Goal: Task Accomplishment & Management: Manage account settings

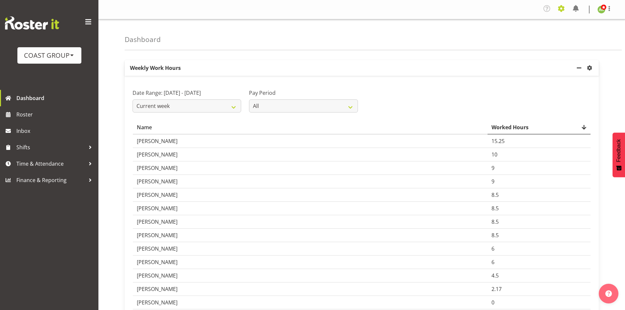
click at [564, 13] on span at bounding box center [561, 8] width 10 height 10
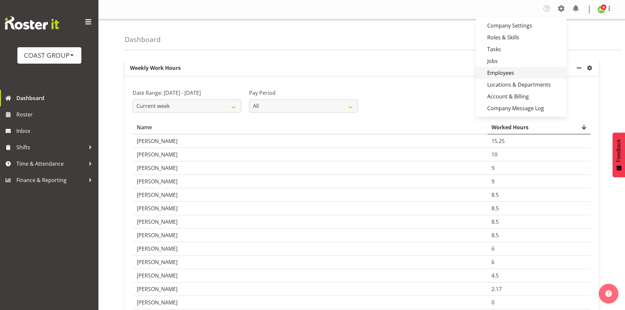
click at [529, 73] on link "Employees" at bounding box center [520, 73] width 91 height 12
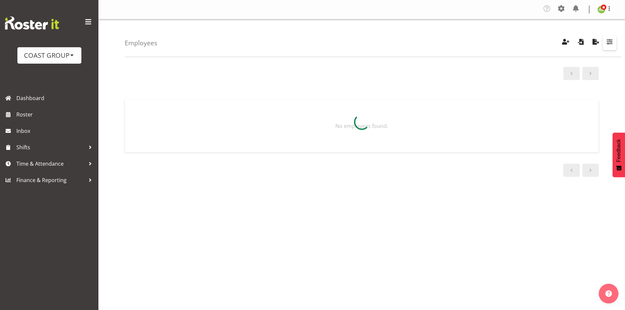
click at [608, 42] on span "button" at bounding box center [609, 41] width 9 height 9
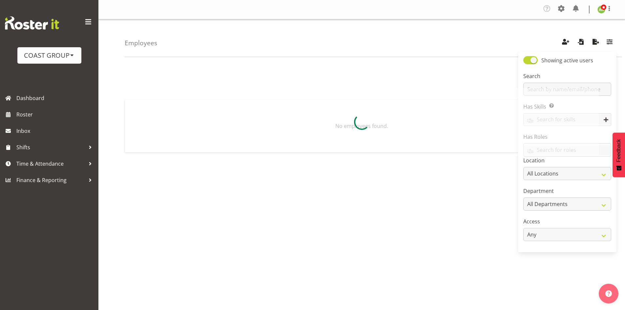
click at [549, 90] on div at bounding box center [362, 122] width 474 height 68
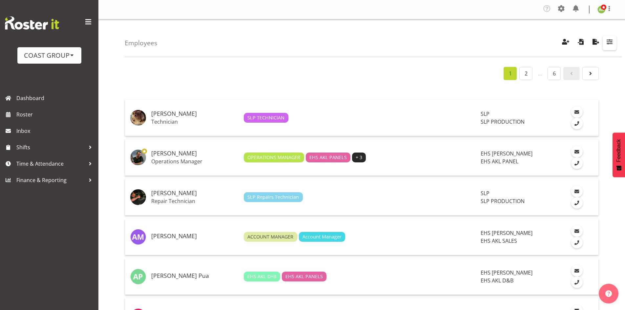
click at [607, 45] on span "button" at bounding box center [609, 41] width 9 height 9
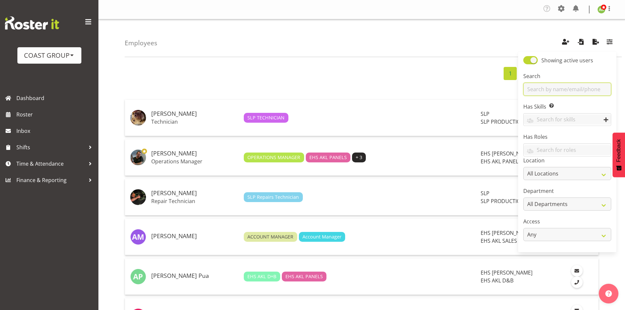
click at [564, 87] on input "text" at bounding box center [567, 89] width 88 height 13
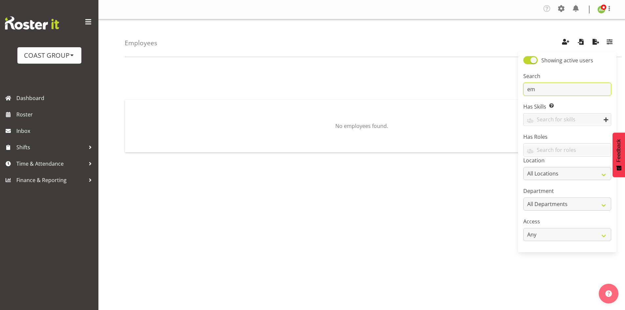
type input "e"
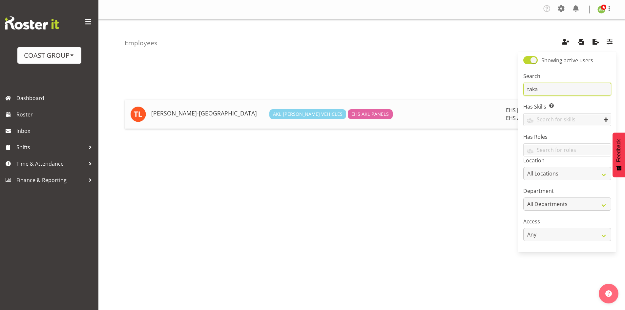
type input "taka"
click at [187, 110] on h5 "[PERSON_NAME]-[GEOGRAPHIC_DATA]" at bounding box center [207, 113] width 113 height 7
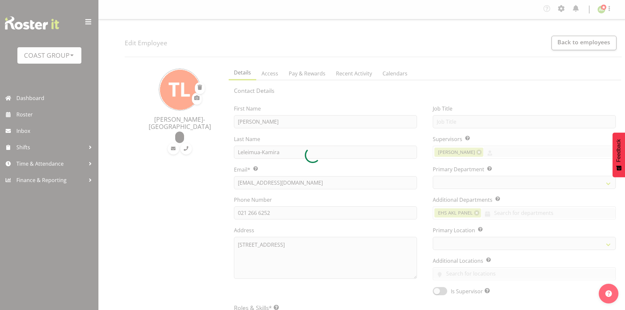
select select "TimelineWeek"
select select
select select "35"
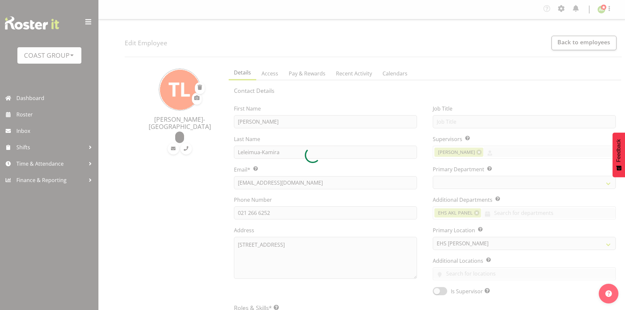
select select "39"
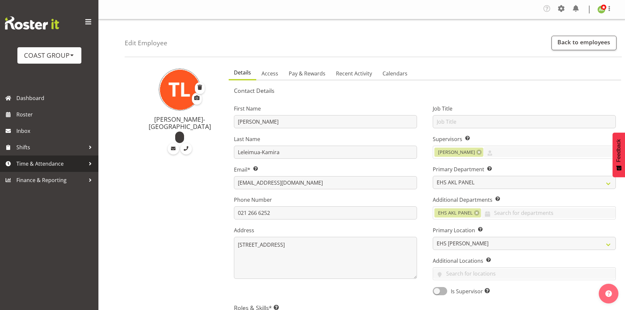
click at [40, 165] on span "Time & Attendance" at bounding box center [50, 164] width 69 height 10
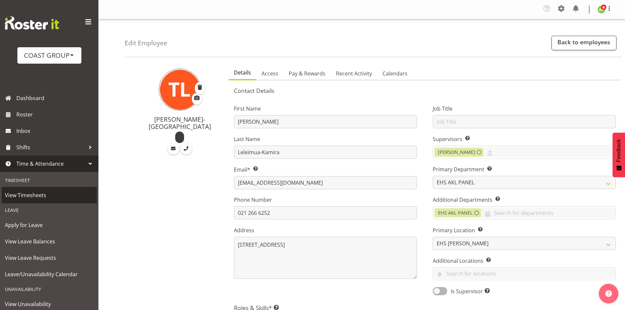
click at [35, 194] on span "View Timesheets" at bounding box center [49, 195] width 89 height 10
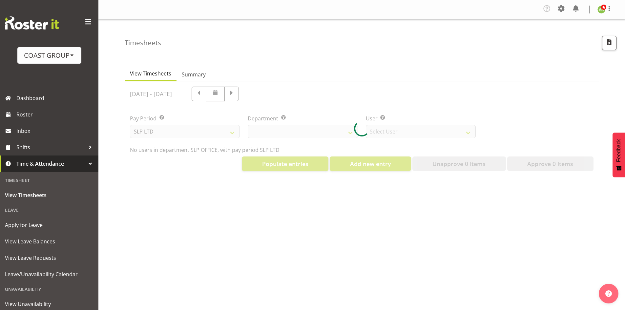
select select "25"
select select "7496"
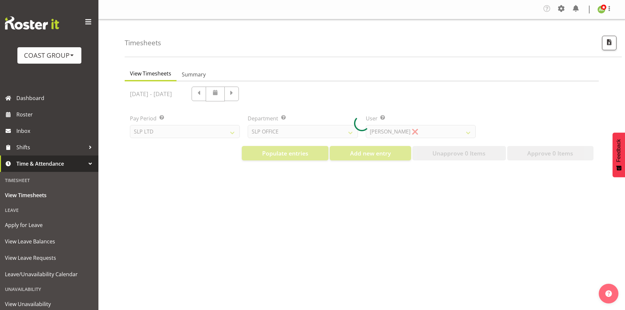
click at [200, 132] on div at bounding box center [362, 123] width 474 height 84
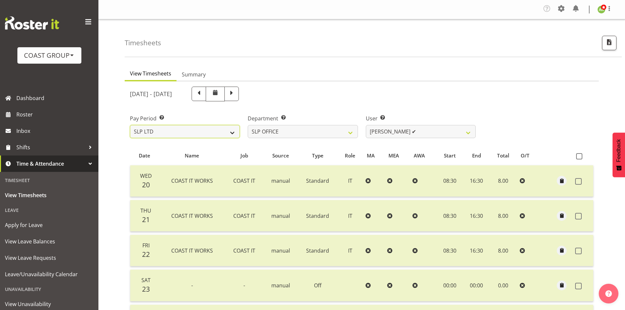
click at [200, 137] on select "SLP LTD EHS LTD DW LTD VEHICLES Carlton Events Hamilton 120 Limited Wellington …" at bounding box center [185, 131] width 110 height 13
select select "7"
click at [130, 125] on select "SLP LTD EHS LTD DW LTD VEHICLES Carlton Events Hamilton 120 Limited Wellington …" at bounding box center [185, 131] width 110 height 13
select select
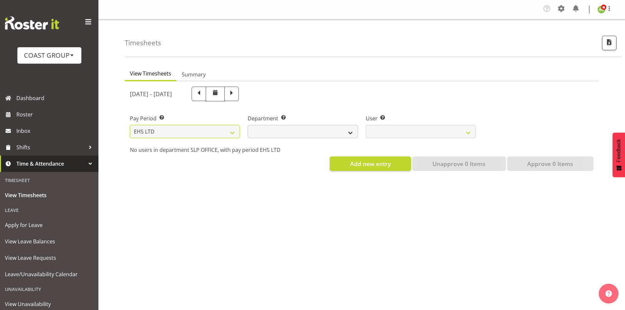
select select
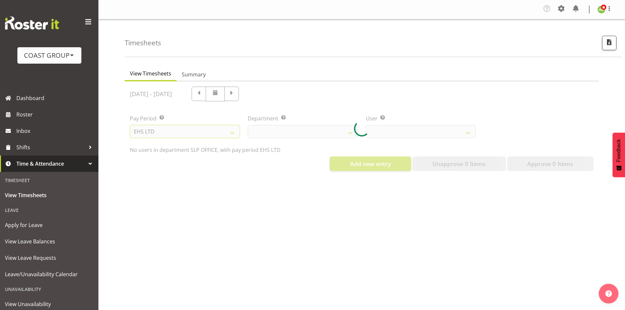
select select
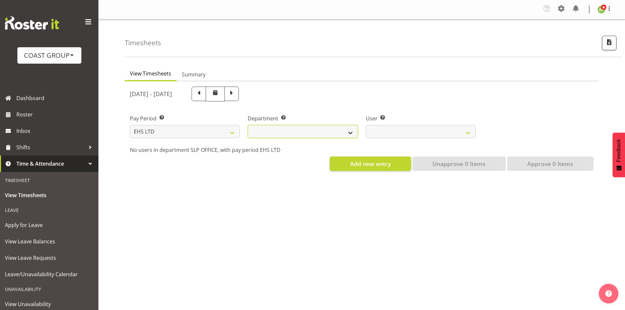
click at [311, 132] on select "EHS AKL ACCOUNTS EHS AKL CARPET EHS AKL D&B EHS AKL DESIGNER EHS AKL FURNITURE …" at bounding box center [303, 131] width 110 height 13
select select "39"
click at [248, 125] on select "EHS AKL ACCOUNTS EHS AKL CARPET EHS AKL D&B EHS AKL DESIGNER EHS AKL FURNITURE …" at bounding box center [303, 131] width 110 height 13
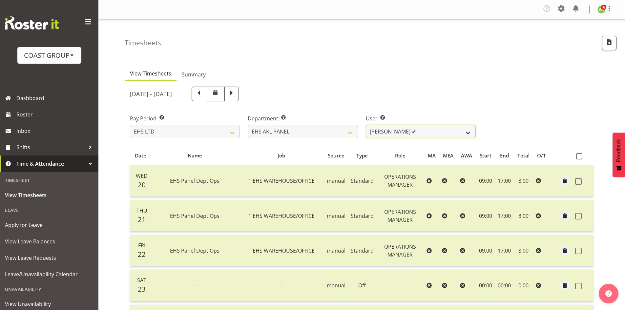
click at [414, 131] on select "Abe Denton ✔ Cameron Phillips ✔ Chad Phillips ✔ Emmett Denton ✔ Fiona Berghoffe…" at bounding box center [421, 131] width 110 height 13
select select "9981"
click at [366, 125] on select "Abe Denton ✔ Cameron Phillips ✔ Chad Phillips ✔ Emmett Denton ✔ Fiona Berghoffe…" at bounding box center [421, 131] width 110 height 13
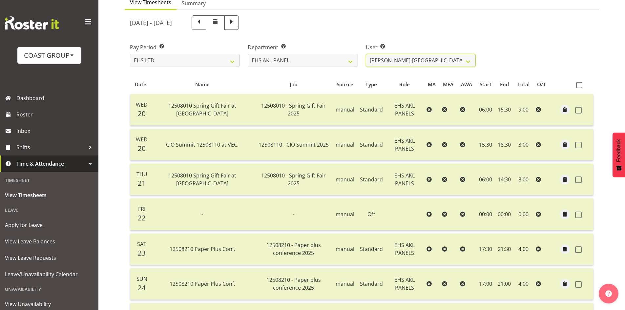
scroll to position [33, 0]
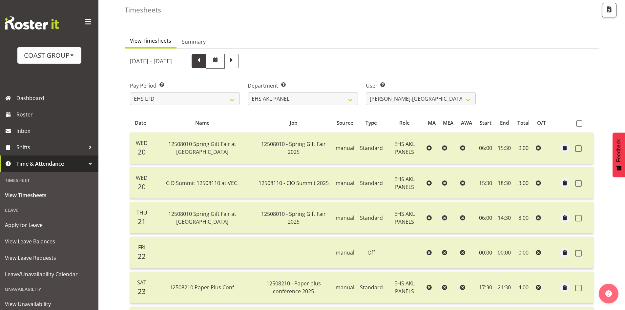
click at [203, 64] on span at bounding box center [198, 60] width 9 height 9
select select
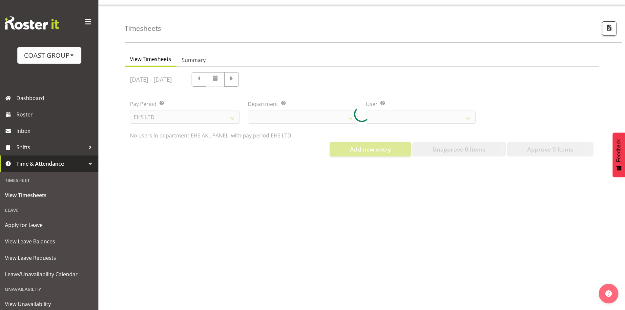
select select "39"
select select "9981"
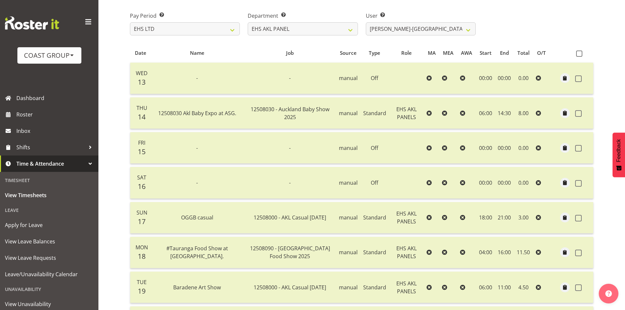
scroll to position [57, 0]
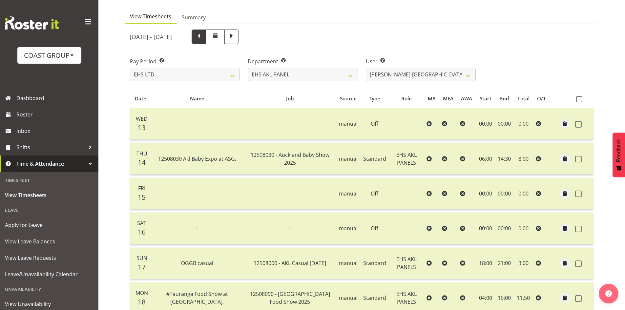
click at [203, 40] on span at bounding box center [198, 36] width 9 height 9
select select
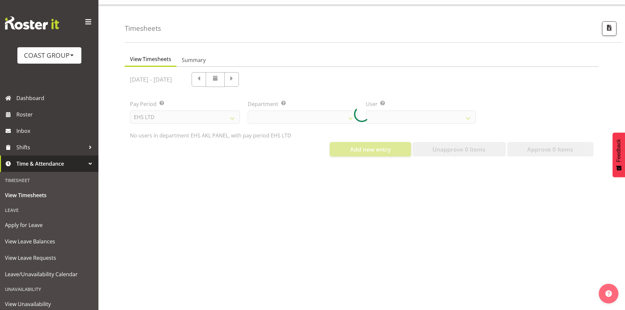
select select "39"
select select "9981"
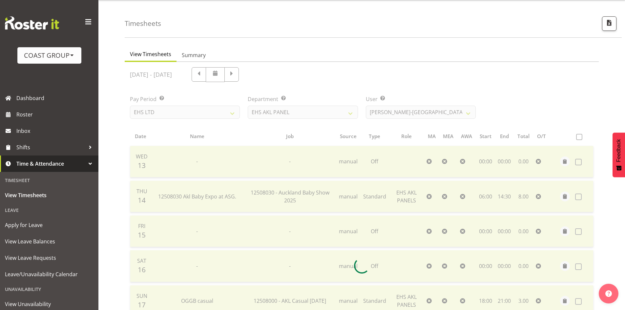
scroll to position [57, 0]
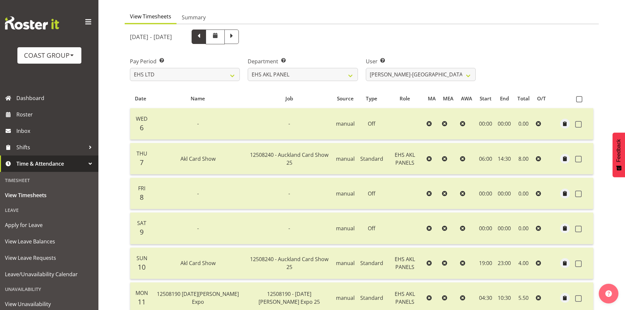
click at [203, 39] on span at bounding box center [198, 36] width 9 height 9
select select
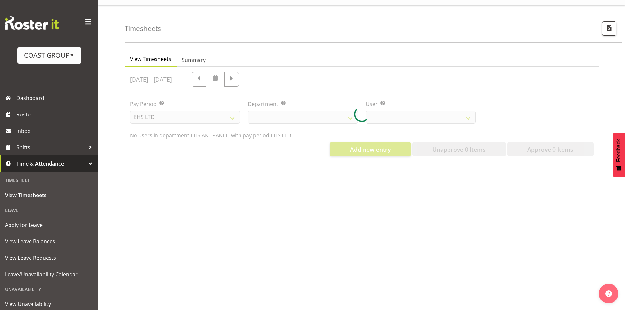
scroll to position [19, 0]
select select "39"
select select "9981"
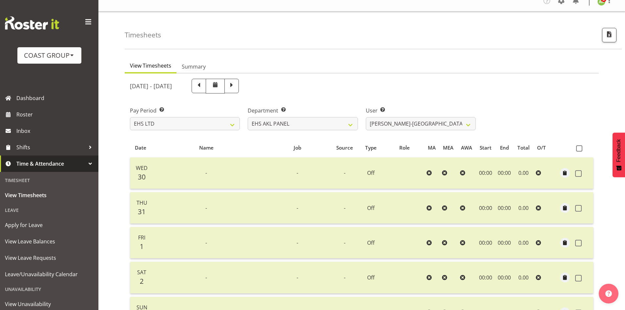
scroll to position [0, 0]
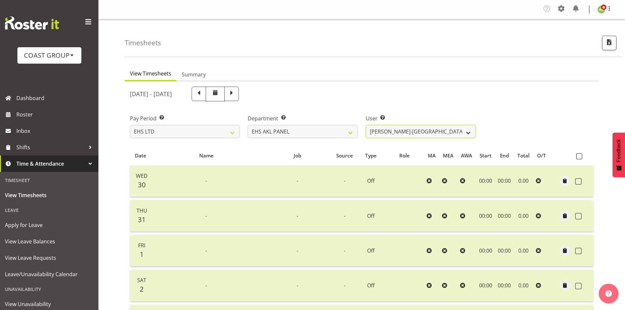
click at [453, 130] on select "Abe Denton ✔ Cameron Phillips ✔ Chad Phillips ✔ Emmett Denton ✔ Fiona Berghoffe…" at bounding box center [421, 131] width 110 height 13
click at [563, 12] on span at bounding box center [561, 8] width 10 height 10
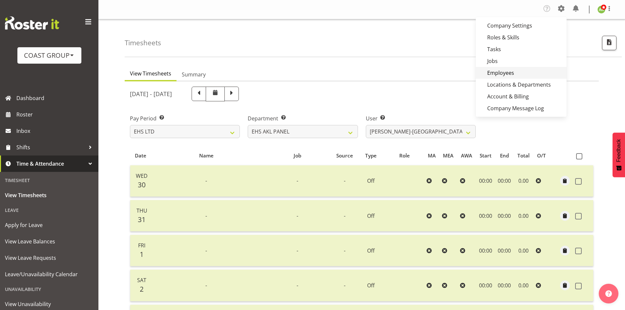
click at [512, 70] on link "Employees" at bounding box center [520, 73] width 91 height 12
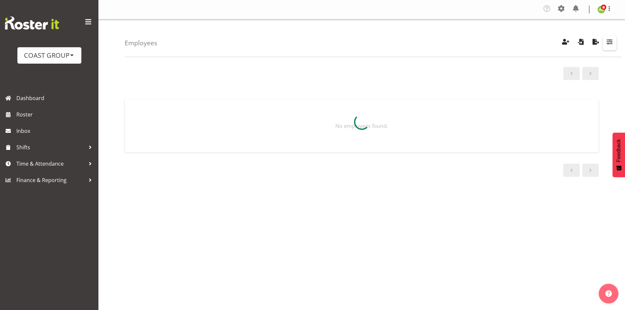
click at [609, 41] on span "button" at bounding box center [609, 41] width 9 height 9
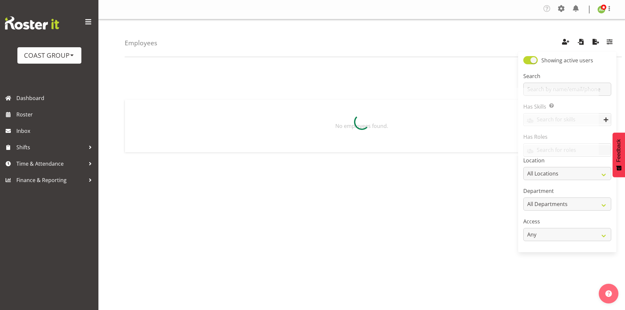
click at [572, 89] on div at bounding box center [362, 122] width 474 height 68
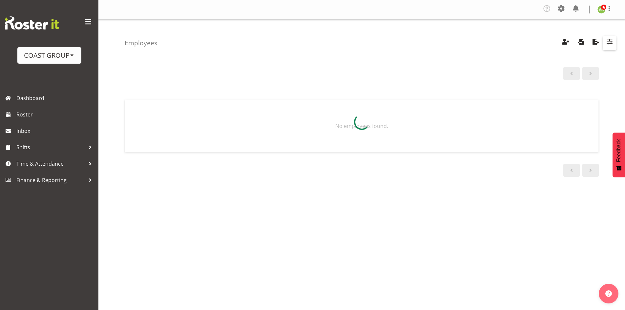
click at [609, 43] on span "button" at bounding box center [609, 41] width 9 height 9
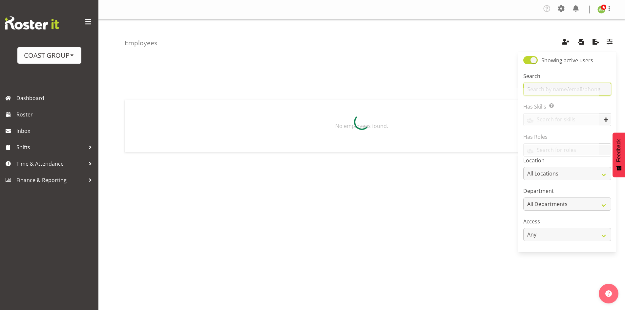
click at [574, 87] on input "text" at bounding box center [567, 89] width 88 height 13
type input "[PERSON_NAME]"
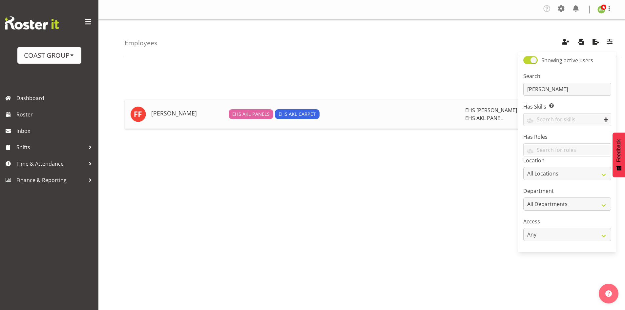
click at [162, 115] on h5 "[PERSON_NAME]" at bounding box center [187, 113] width 72 height 7
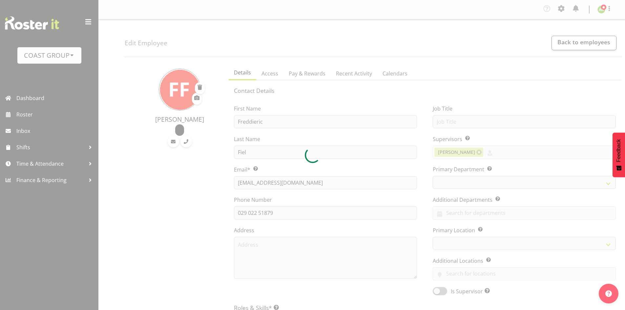
select select "role"
select select "TimelineWeek"
select select
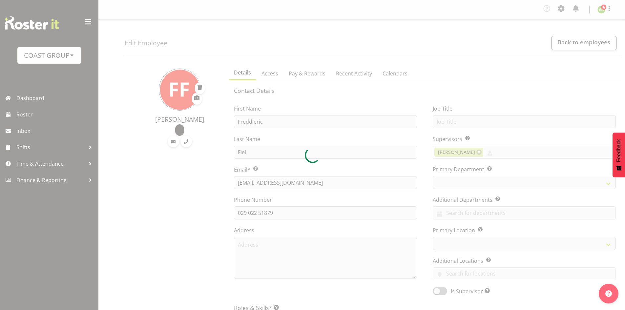
select select
select select "35"
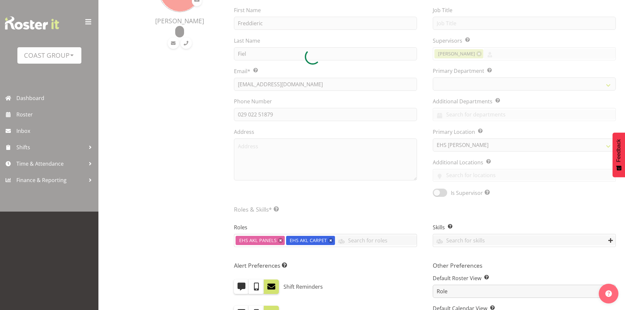
select select "39"
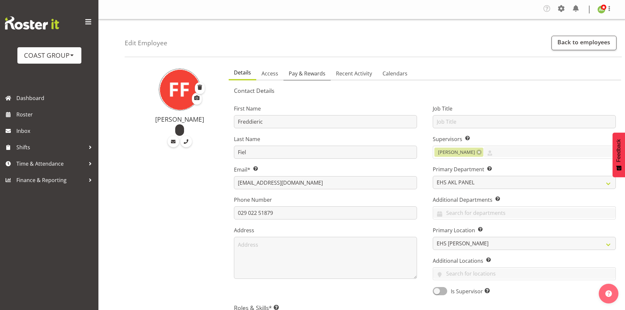
click at [316, 76] on span "Pay & Rewards" at bounding box center [307, 74] width 37 height 8
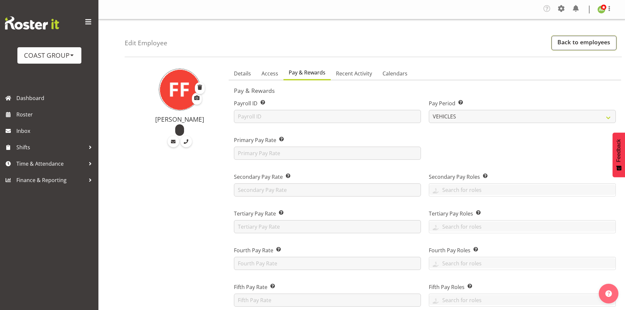
click at [585, 43] on link "Back to employees" at bounding box center [583, 43] width 65 height 14
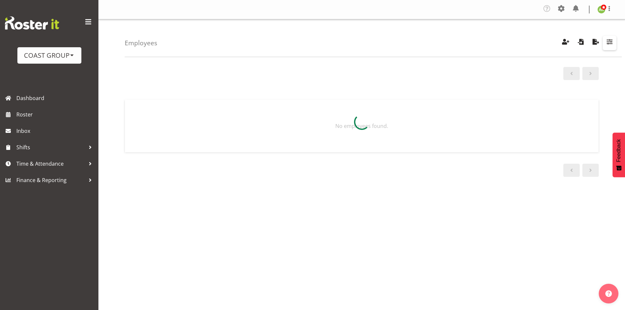
click at [612, 41] on span "button" at bounding box center [609, 41] width 9 height 9
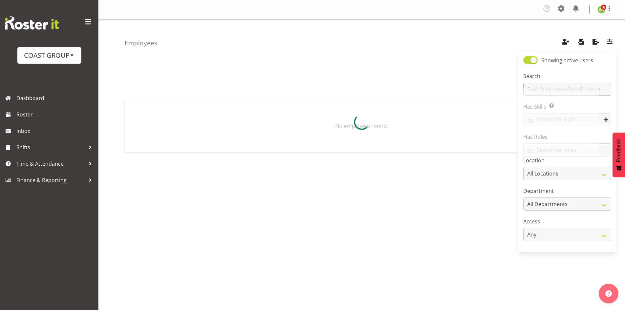
drag, startPoint x: 548, startPoint y: 89, endPoint x: 551, endPoint y: 86, distance: 3.9
click at [548, 88] on div at bounding box center [362, 122] width 474 height 68
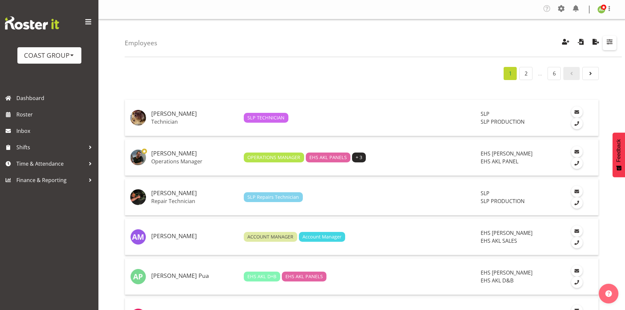
click at [608, 45] on span "button" at bounding box center [609, 41] width 9 height 9
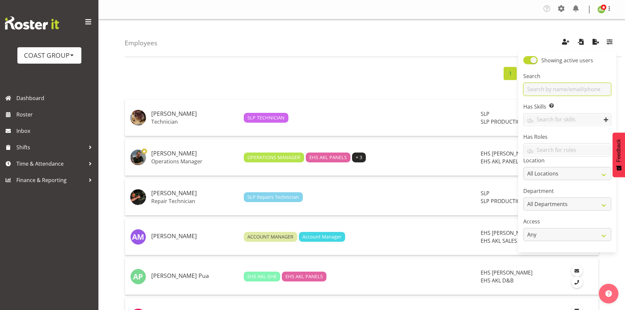
click at [547, 88] on input "text" at bounding box center [567, 89] width 88 height 13
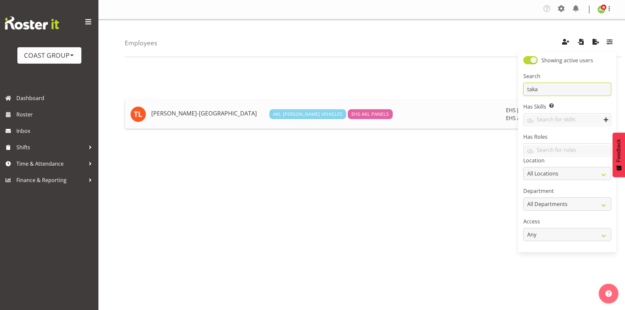
type input "taka"
click at [201, 114] on h5 "[PERSON_NAME]-[GEOGRAPHIC_DATA]" at bounding box center [207, 113] width 113 height 7
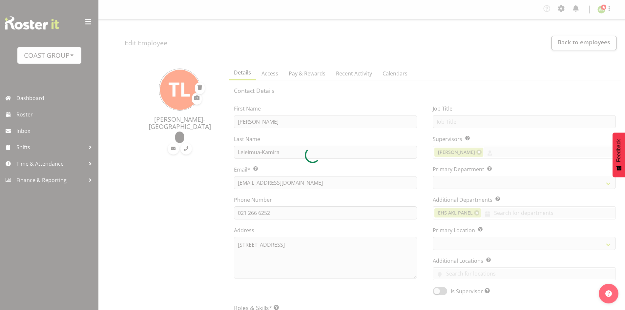
select select "TimelineWeek"
select select
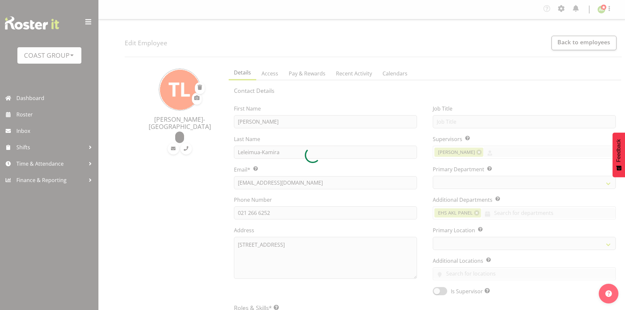
select select
select select "35"
select select "39"
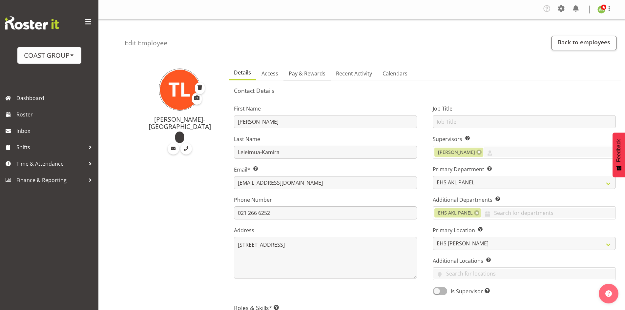
click at [310, 77] on span "Pay & Rewards" at bounding box center [307, 74] width 37 height 8
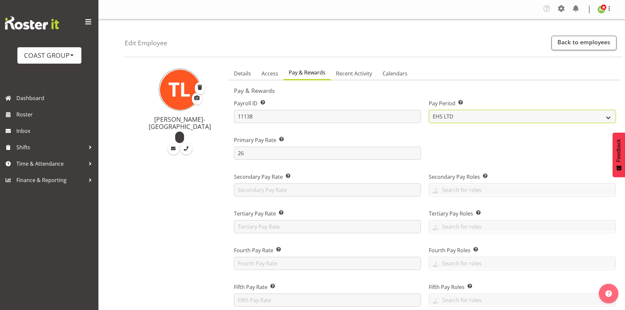
click at [475, 113] on select "SLP LTD EHS LTD DW LTD VEHICLES Carlton Events [PERSON_NAME] 120 Limited Wellin…" at bounding box center [521, 116] width 187 height 13
click at [505, 115] on select "SLP LTD EHS LTD DW LTD VEHICLES Carlton Events [PERSON_NAME] 120 Limited Wellin…" at bounding box center [521, 116] width 187 height 13
click at [579, 115] on select "SLP LTD EHS LTD DW LTD VEHICLES Carlton Events [PERSON_NAME] 120 Limited Wellin…" at bounding box center [521, 116] width 187 height 13
click at [472, 111] on select "SLP LTD EHS LTD DW LTD VEHICLES Carlton Events [PERSON_NAME] 120 Limited Wellin…" at bounding box center [521, 116] width 187 height 13
click at [352, 71] on span "Recent Activity" at bounding box center [354, 74] width 36 height 8
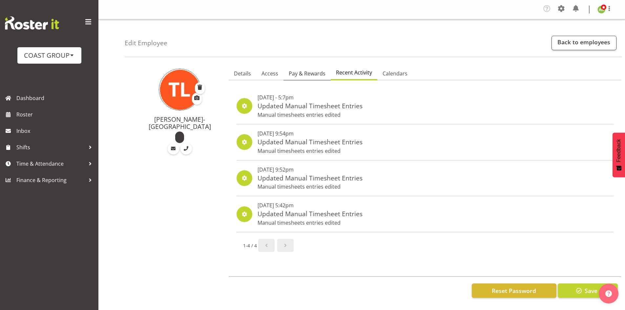
click at [306, 71] on span "Pay & Rewards" at bounding box center [307, 74] width 37 height 8
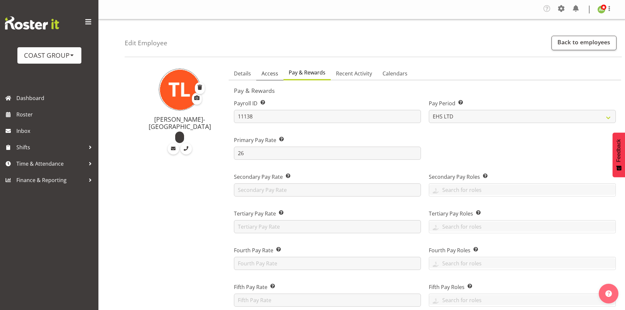
click at [274, 71] on span "Access" at bounding box center [269, 74] width 17 height 8
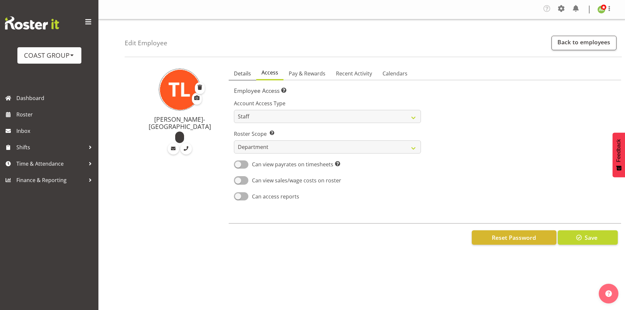
click at [243, 72] on span "Details" at bounding box center [242, 74] width 17 height 8
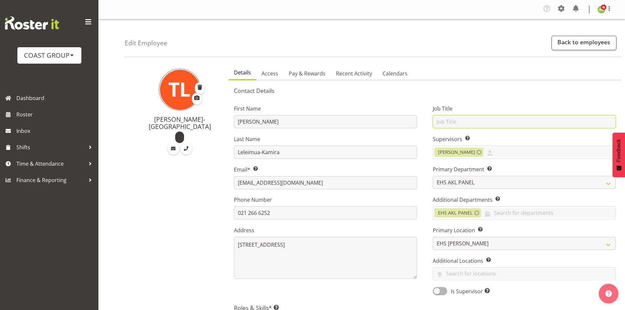
click at [537, 119] on input "text" at bounding box center [523, 121] width 183 height 13
click at [484, 116] on input "text" at bounding box center [523, 121] width 183 height 13
click at [316, 76] on span "Pay & Rewards" at bounding box center [307, 74] width 37 height 8
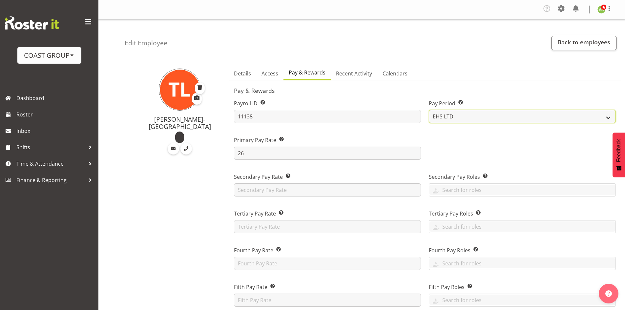
click at [492, 120] on select "SLP LTD EHS LTD DW LTD VEHICLES Carlton Events Hamilton 120 Limited Wellington …" at bounding box center [521, 116] width 187 height 13
click at [526, 108] on div "Pay Period Select the pay period for this employee. SLP LTD EHS LTD DW LTD VEHI…" at bounding box center [521, 111] width 187 height 24
click at [542, 120] on select "SLP LTD EHS LTD DW LTD VEHICLES Carlton Events Hamilton 120 Limited Wellington …" at bounding box center [521, 116] width 187 height 13
click at [440, 111] on select "SLP LTD EHS LTD DW LTD VEHICLES Carlton Events Hamilton 120 Limited Wellington …" at bounding box center [521, 116] width 187 height 13
click at [559, 123] on div "Pay Period Select the pay period for this employee. SLP LTD EHS LTD DW LTD VEHI…" at bounding box center [522, 108] width 195 height 37
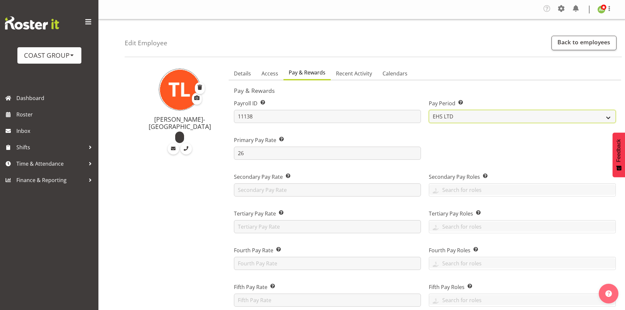
click at [607, 118] on select "SLP LTD EHS LTD DW LTD VEHICLES Carlton Events [PERSON_NAME] 120 Limited Wellin…" at bounding box center [521, 116] width 187 height 13
select select "9"
click at [428, 110] on select "SLP LTD EHS LTD DW LTD VEHICLES Carlton Events [PERSON_NAME] 120 Limited Wellin…" at bounding box center [521, 116] width 187 height 13
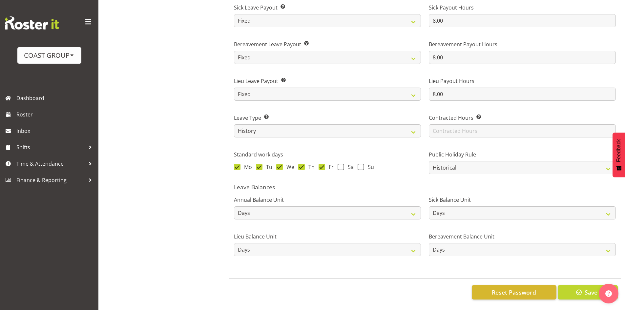
scroll to position [468, 0]
click at [575, 288] on span "button" at bounding box center [578, 292] width 9 height 9
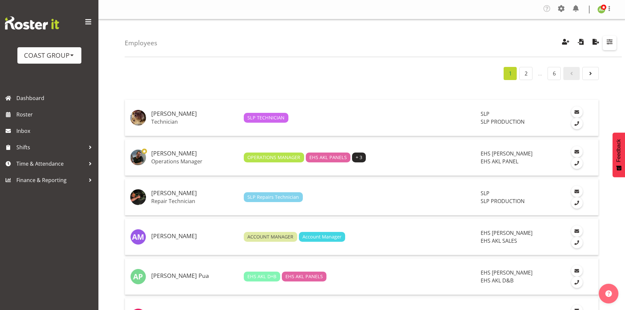
click at [608, 40] on span "button" at bounding box center [609, 41] width 9 height 9
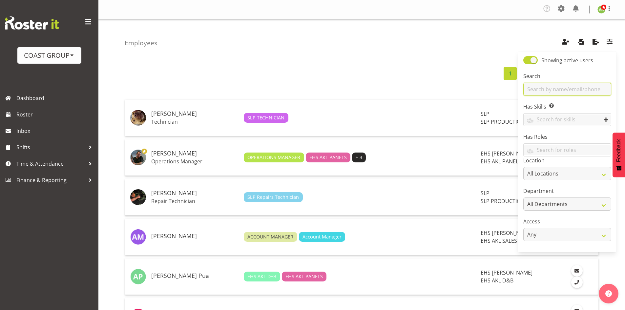
click at [554, 90] on input "text" at bounding box center [567, 89] width 88 height 13
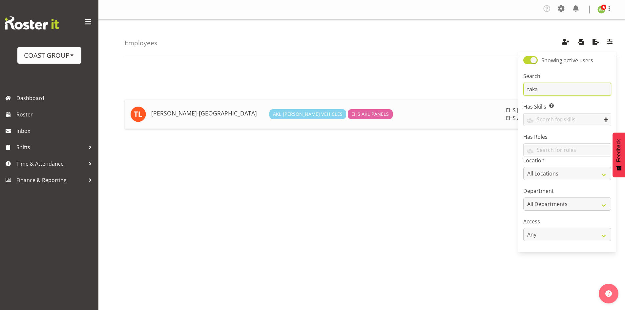
type input "taka"
click at [194, 114] on h5 "[PERSON_NAME]-[GEOGRAPHIC_DATA]" at bounding box center [207, 113] width 113 height 7
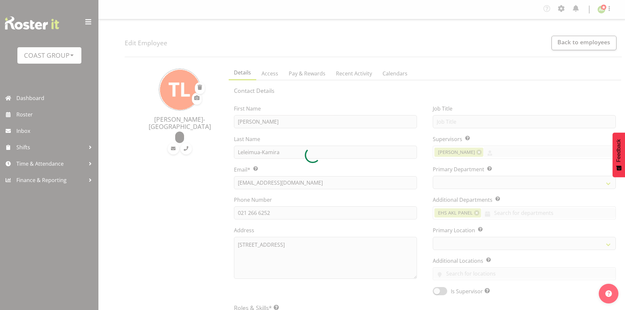
select select "TimelineWeek"
select select
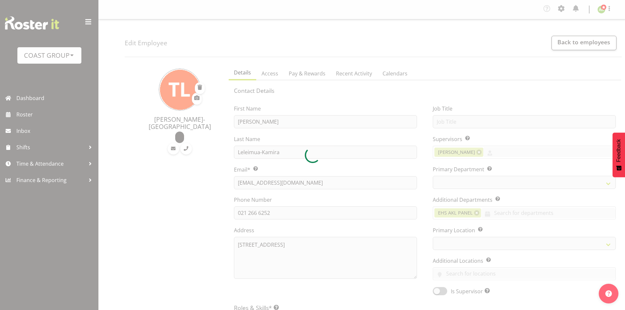
select select
select select "35"
select select "39"
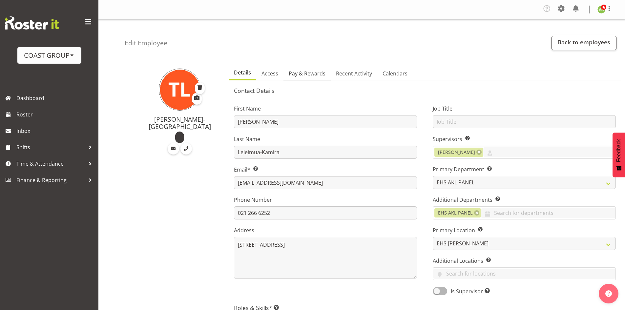
click at [309, 71] on span "Pay & Rewards" at bounding box center [307, 74] width 37 height 8
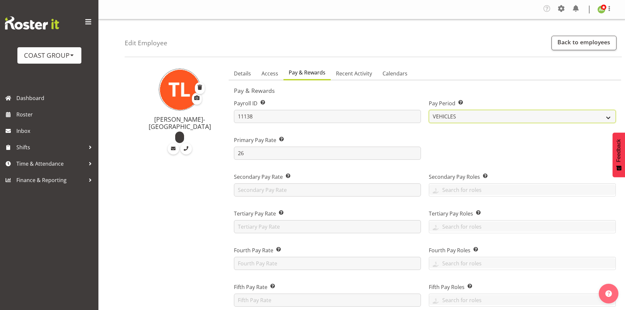
click at [554, 120] on select "SLP LTD EHS LTD DW LTD VEHICLES Carlton Events Hamilton 120 Limited Wellington …" at bounding box center [521, 116] width 187 height 13
click at [428, 110] on select "SLP LTD EHS LTD DW LTD VEHICLES Carlton Events Hamilton 120 Limited Wellington …" at bounding box center [521, 116] width 187 height 13
click at [474, 122] on select "SLP LTD EHS LTD DW LTD VEHICLES Carlton Events Hamilton 120 Limited Wellington …" at bounding box center [521, 116] width 187 height 13
click at [428, 110] on select "SLP LTD EHS LTD DW LTD VEHICLES Carlton Events Hamilton 120 Limited Wellington …" at bounding box center [521, 116] width 187 height 13
click at [500, 113] on select "SLP LTD EHS LTD DW LTD VEHICLES Carlton Events Hamilton 120 Limited Wellington …" at bounding box center [521, 116] width 187 height 13
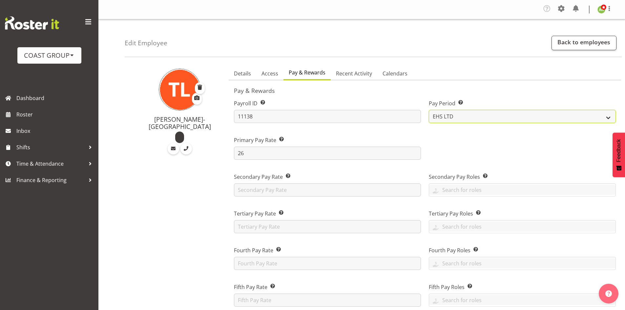
click at [428, 110] on select "SLP LTD EHS LTD DW LTD VEHICLES Carlton Events Hamilton 120 Limited Wellington …" at bounding box center [521, 116] width 187 height 13
click at [483, 117] on select "SLP LTD EHS LTD DW LTD VEHICLES Carlton Events [PERSON_NAME] 120 Limited Wellin…" at bounding box center [521, 116] width 187 height 13
select select "9"
click at [428, 110] on select "SLP LTD EHS LTD DW LTD VEHICLES Carlton Events [PERSON_NAME] 120 Limited Wellin…" at bounding box center [521, 116] width 187 height 13
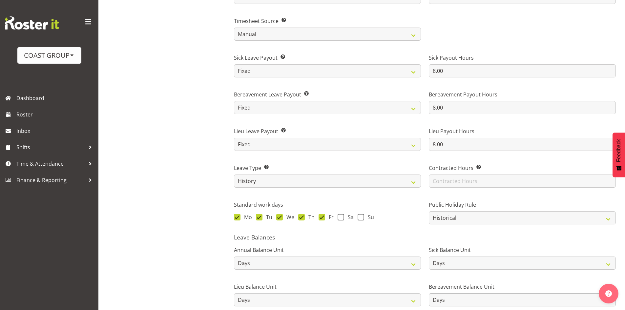
scroll to position [468, 0]
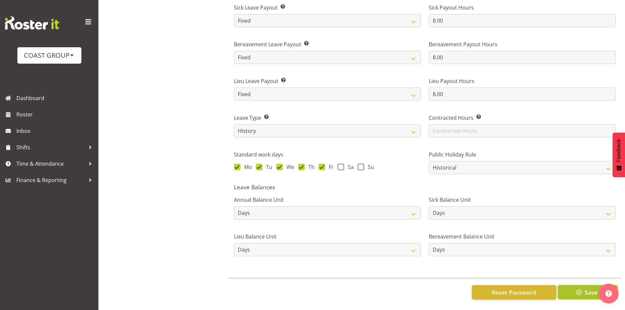
click at [576, 289] on span "button" at bounding box center [578, 292] width 9 height 9
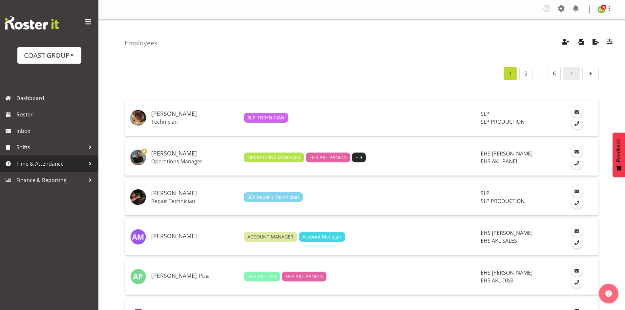
click at [60, 164] on span "Time & Attendance" at bounding box center [50, 164] width 69 height 10
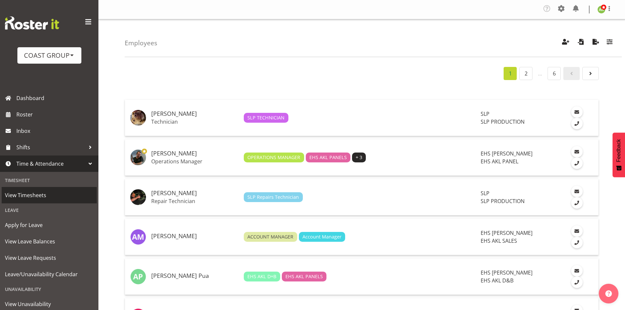
click at [41, 196] on span "View Timesheets" at bounding box center [49, 195] width 89 height 10
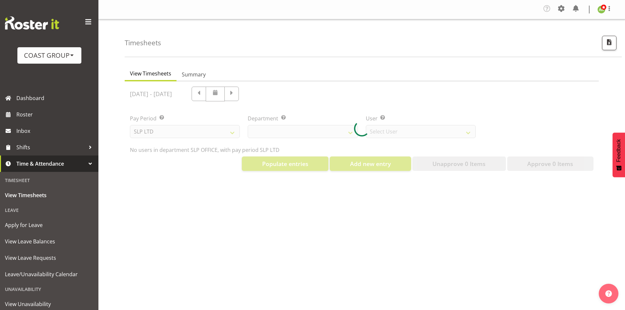
select select "25"
select select "7496"
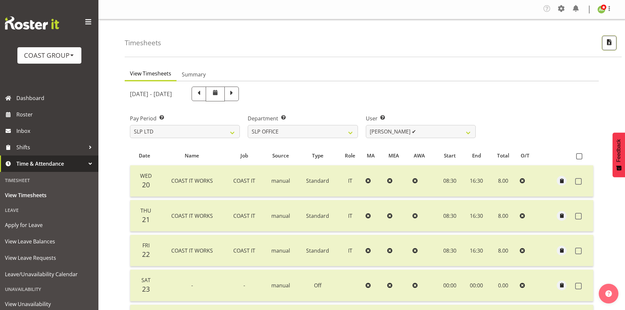
click at [614, 43] on button "button" at bounding box center [609, 43] width 14 height 14
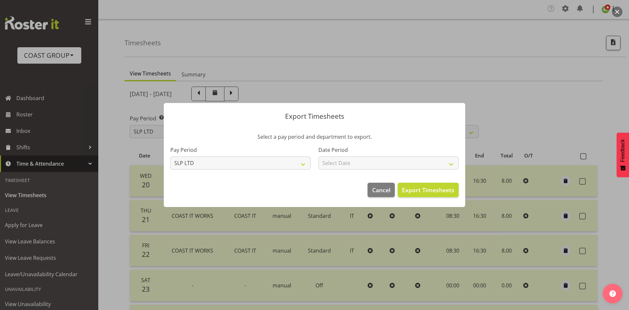
drag, startPoint x: 488, startPoint y: 116, endPoint x: 506, endPoint y: 98, distance: 25.1
click at [488, 115] on div at bounding box center [314, 155] width 629 height 310
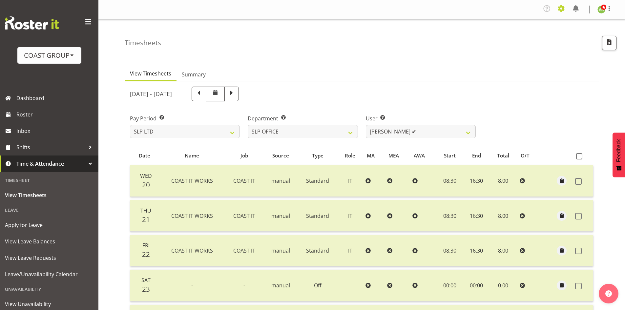
click at [563, 11] on span at bounding box center [561, 8] width 10 height 10
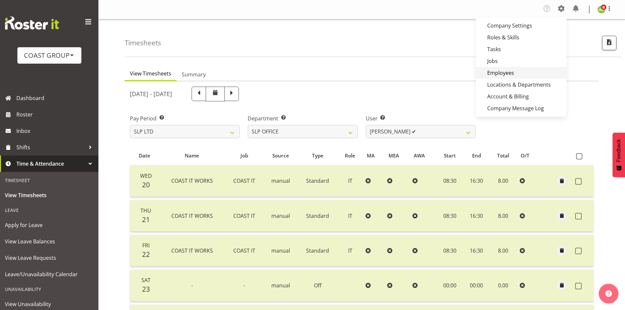
click at [518, 71] on link "Employees" at bounding box center [520, 73] width 91 height 12
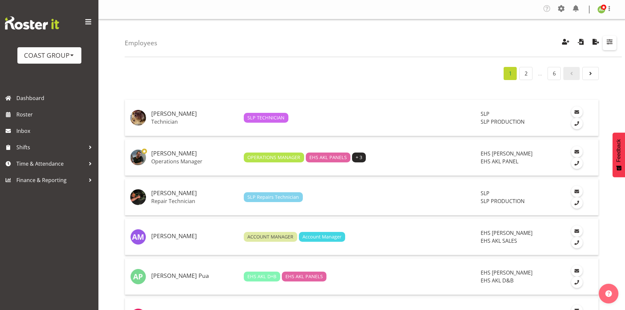
click at [612, 44] on span "button" at bounding box center [609, 41] width 9 height 9
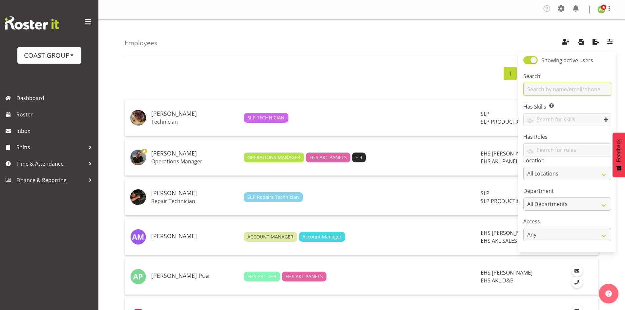
click at [583, 92] on input "text" at bounding box center [567, 89] width 88 height 13
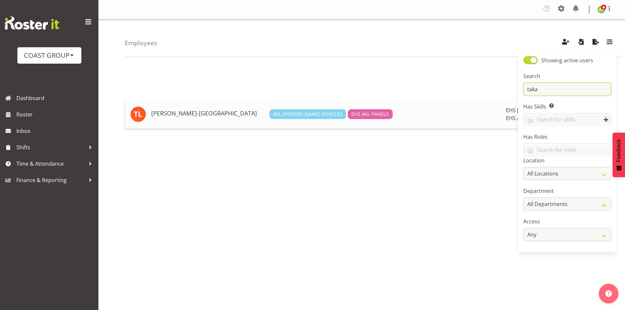
type input "taka"
click at [198, 116] on h5 "[PERSON_NAME]-[GEOGRAPHIC_DATA]" at bounding box center [207, 113] width 113 height 7
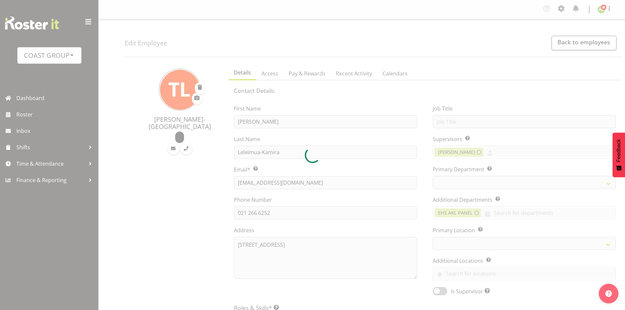
select select "TimelineWeek"
select select
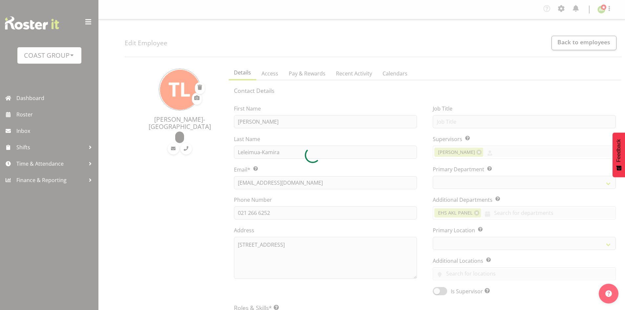
select select
select select "35"
select select "39"
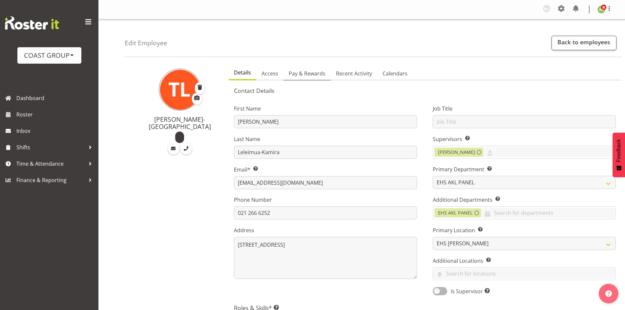
click at [309, 74] on span "Pay & Rewards" at bounding box center [307, 74] width 37 height 8
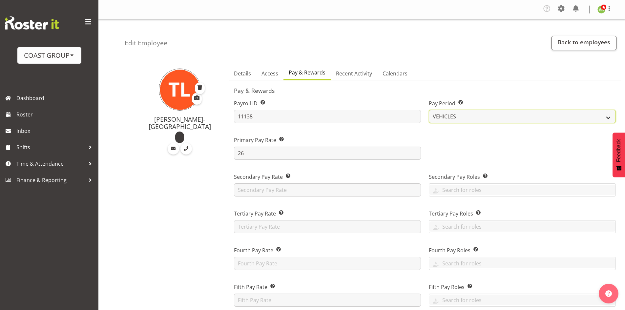
click at [590, 119] on select "SLP LTD EHS LTD DW LTD VEHICLES Carlton Events [PERSON_NAME] 120 Limited Wellin…" at bounding box center [521, 116] width 187 height 13
click at [592, 102] on label "Pay Period Select the pay period for this employee." at bounding box center [521, 103] width 187 height 8
